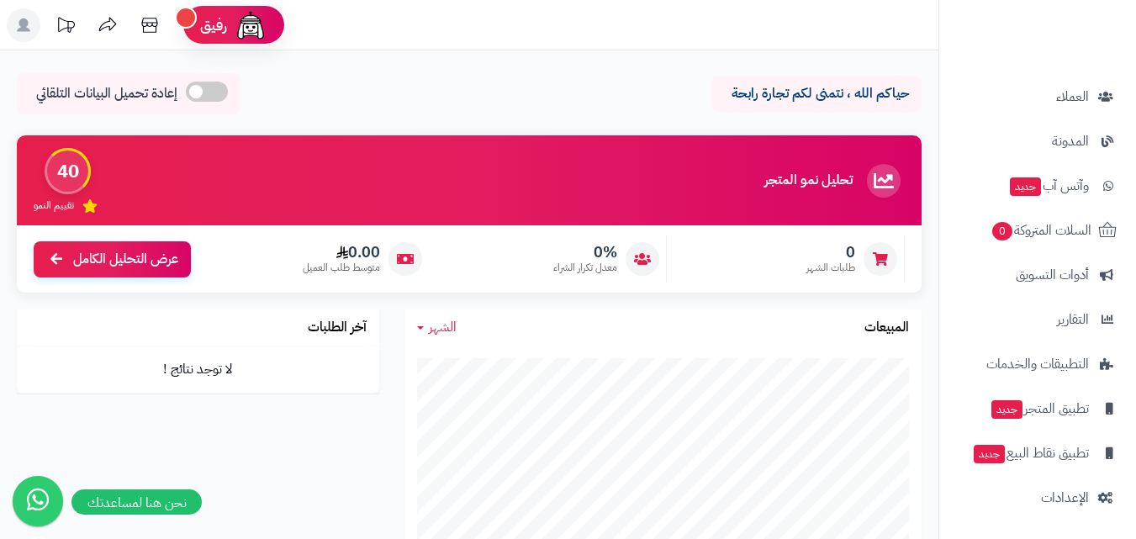
scroll to position [421, 0]
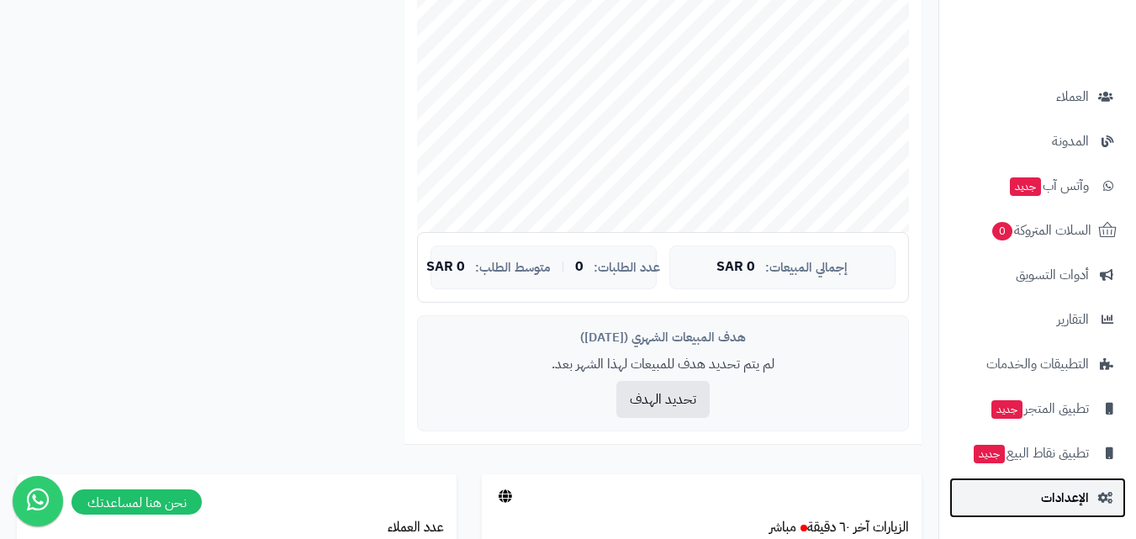
click at [1057, 509] on span "الإعدادات" at bounding box center [1065, 498] width 48 height 24
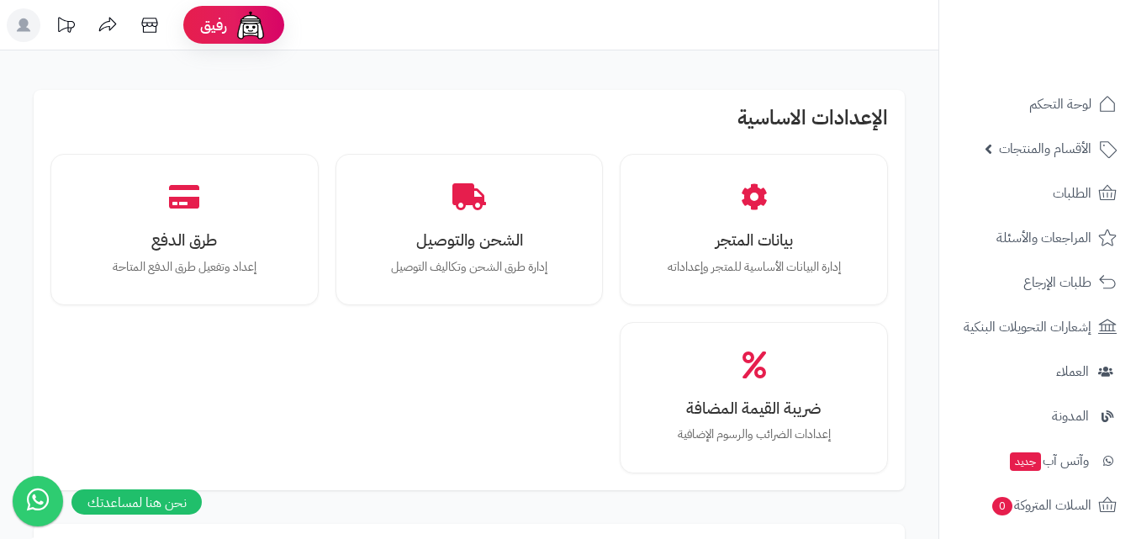
click at [45, 32] on link at bounding box center [66, 27] width 42 height 38
click at [27, 34] on rect at bounding box center [24, 25] width 34 height 34
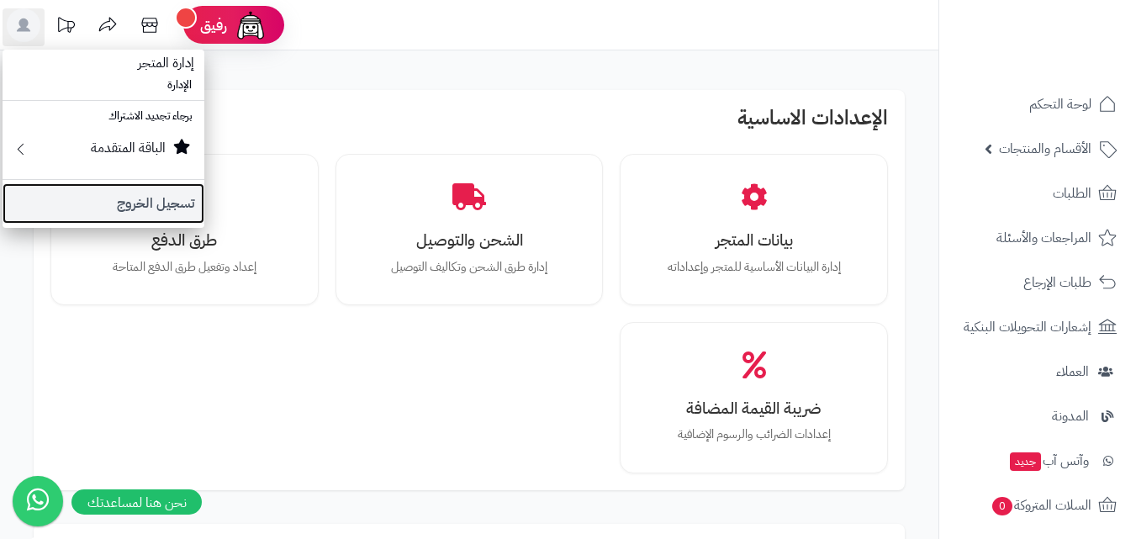
click at [152, 216] on link "تسجيل الخروج" at bounding box center [104, 203] width 202 height 40
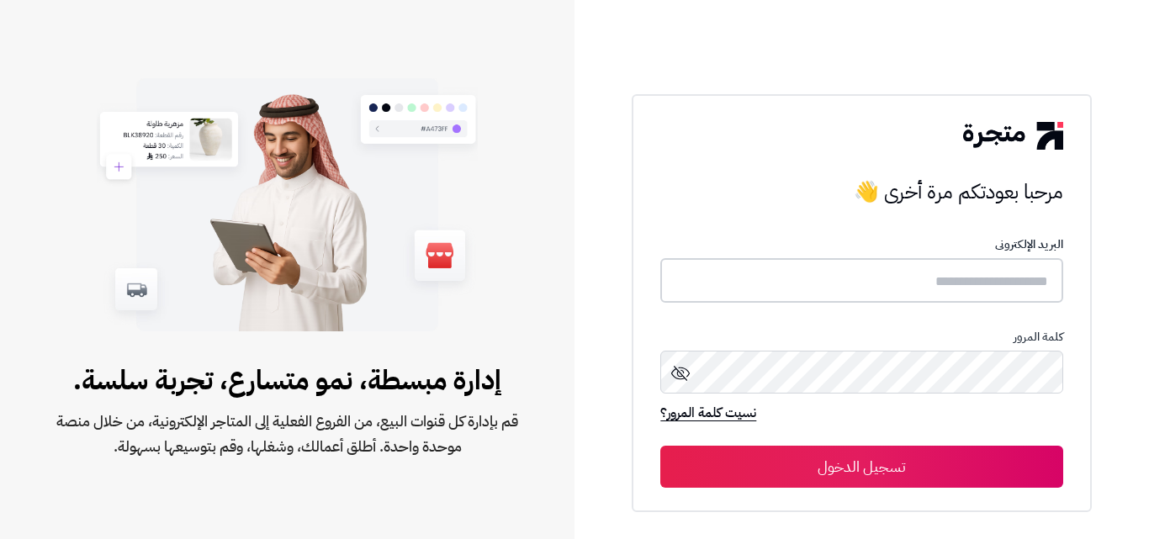
click at [949, 268] on input "text" at bounding box center [861, 280] width 402 height 45
paste input "*********"
type input "*********"
click at [660, 446] on button "تسجيل الدخول" at bounding box center [861, 467] width 402 height 42
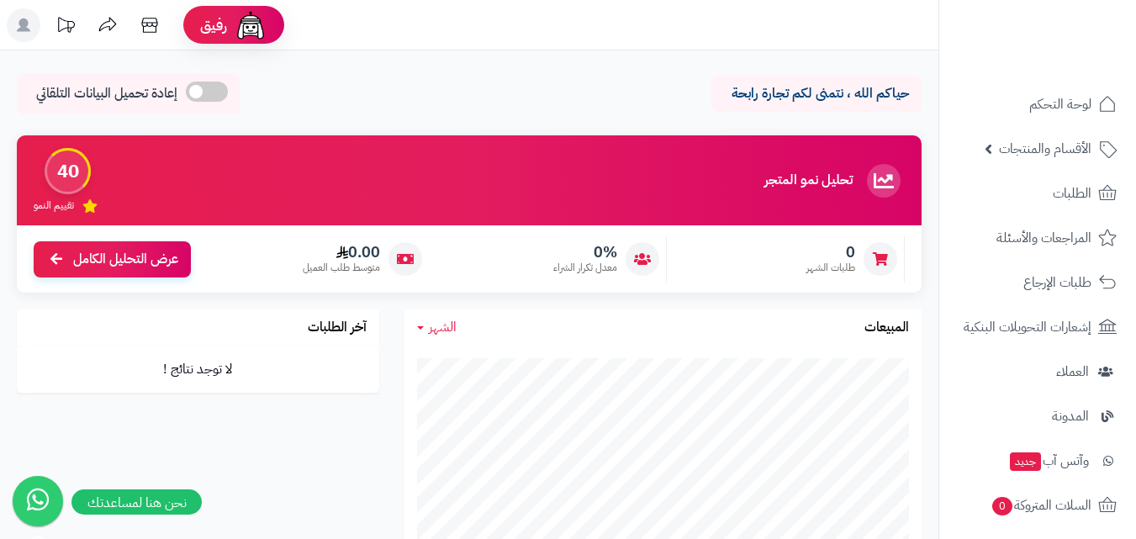
click at [34, 29] on rect at bounding box center [24, 25] width 34 height 34
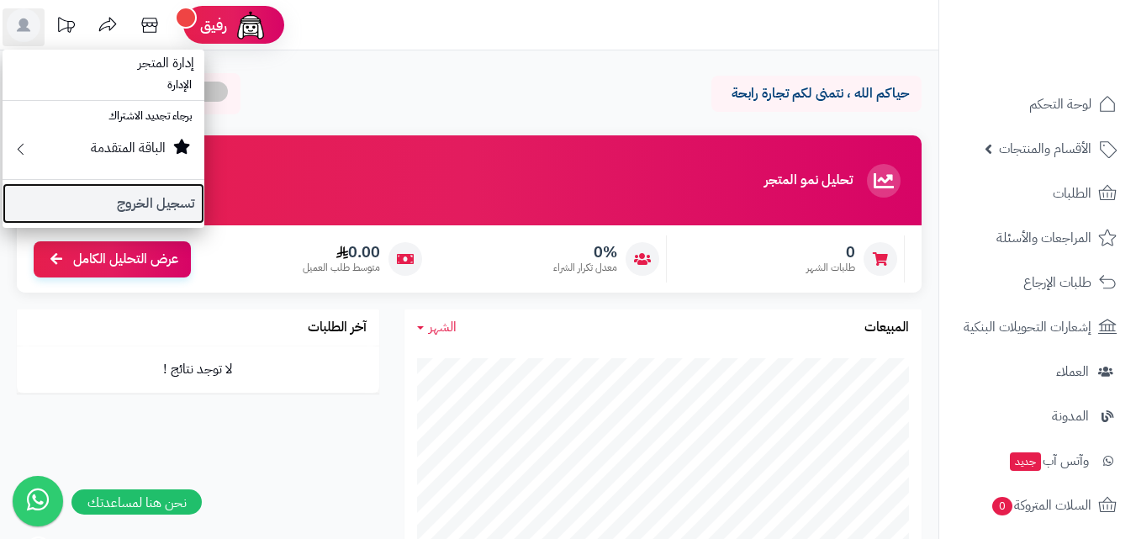
click at [169, 206] on link "تسجيل الخروج" at bounding box center [104, 203] width 202 height 40
